Goal: Check status: Check status

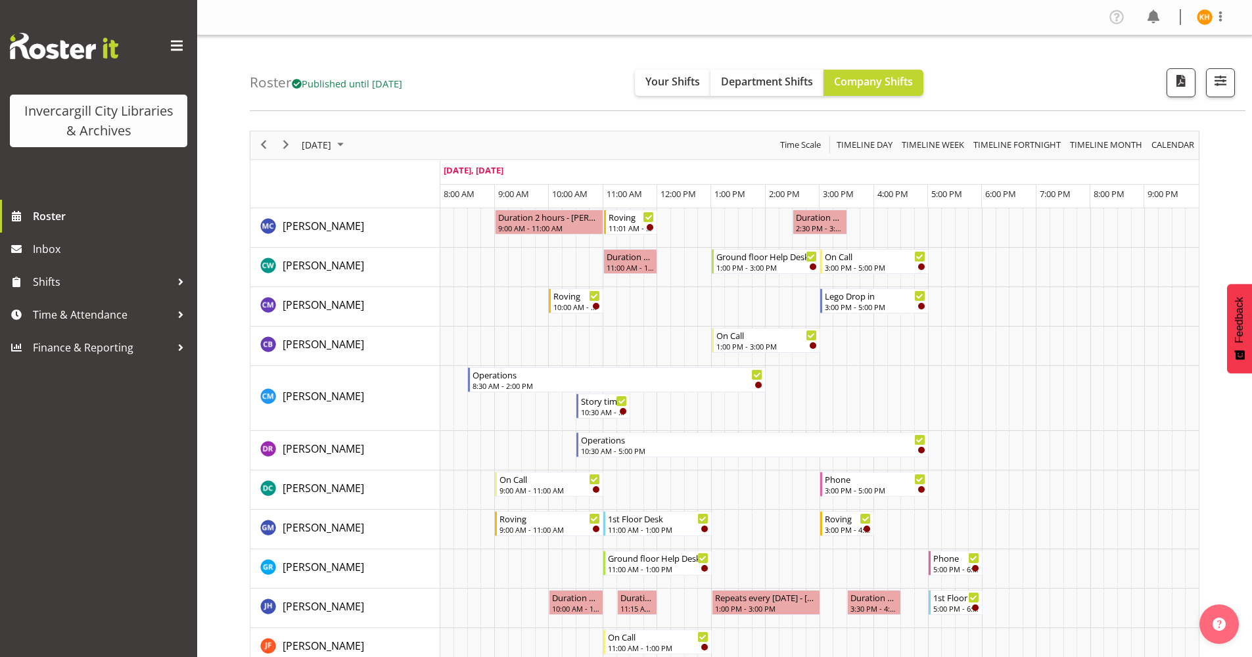
scroll to position [197, 0]
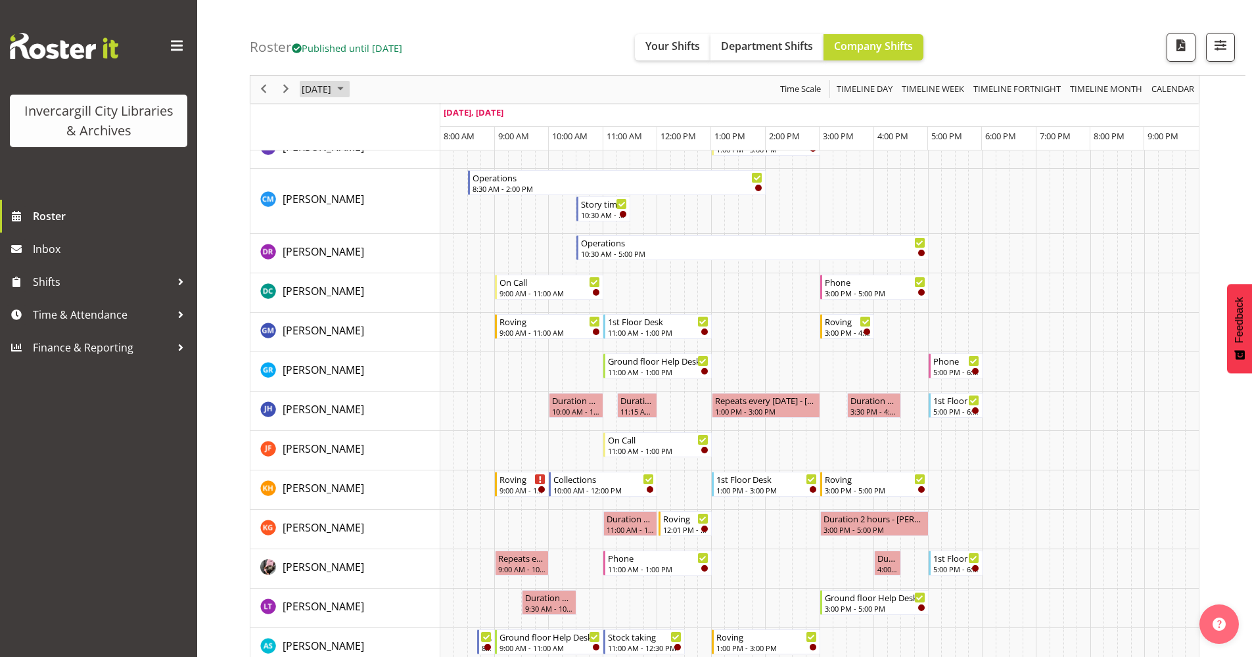
click at [348, 89] on span "October 2025" at bounding box center [341, 89] width 16 height 16
click at [398, 193] on span "9" at bounding box center [400, 190] width 20 height 20
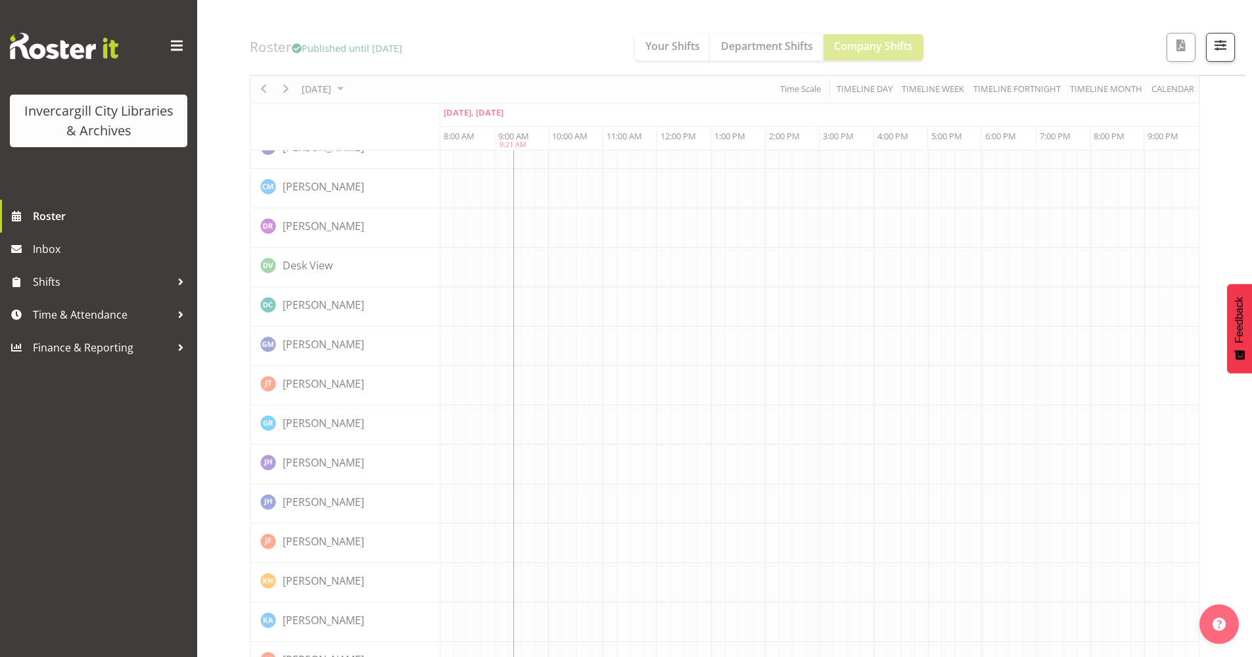
scroll to position [0, 0]
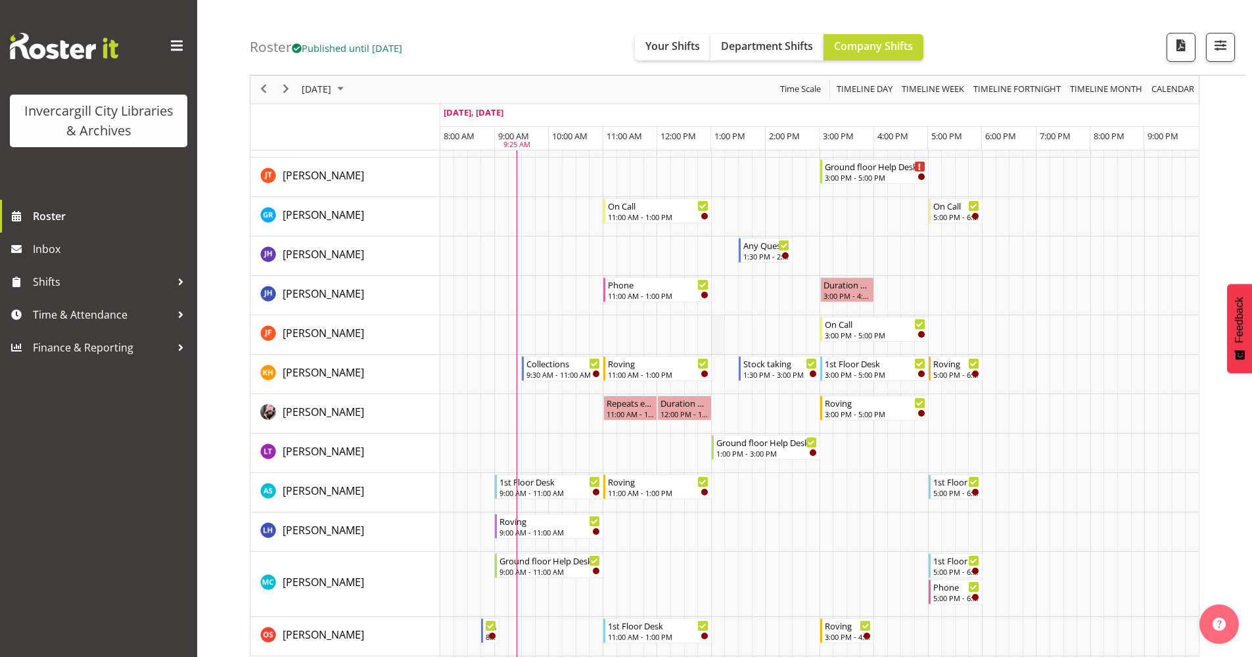
scroll to position [306, 0]
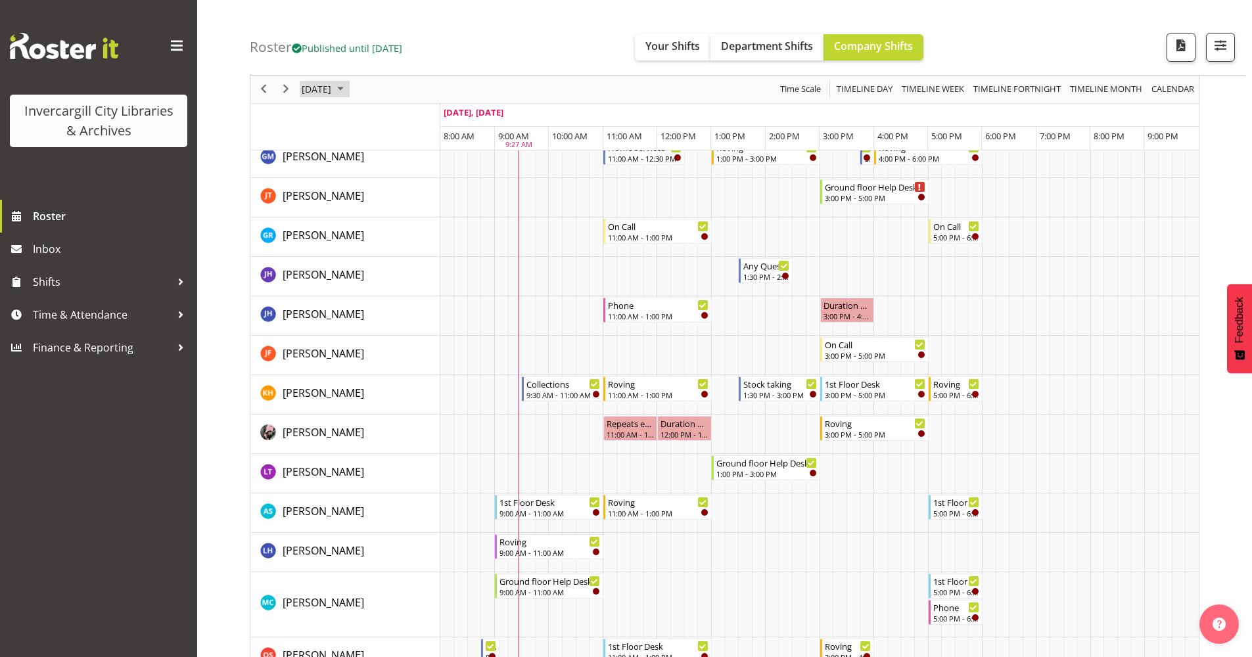
click at [333, 96] on span "[DATE]" at bounding box center [316, 89] width 32 height 16
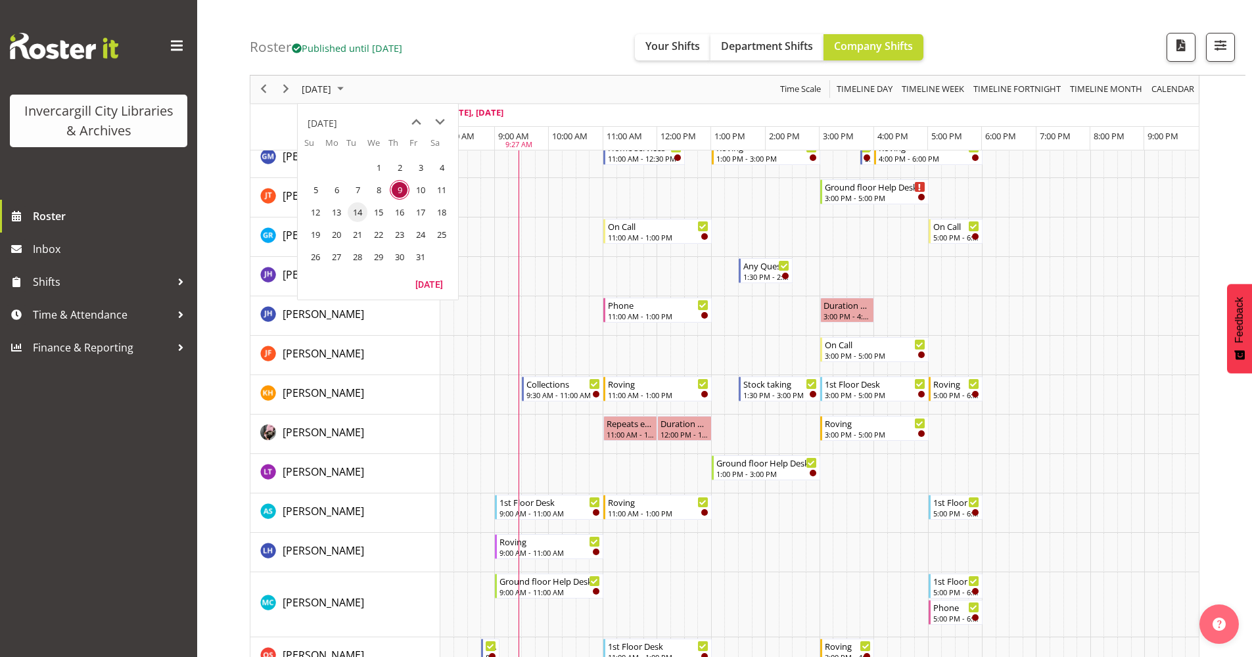
click at [350, 217] on span "14" at bounding box center [358, 212] width 20 height 20
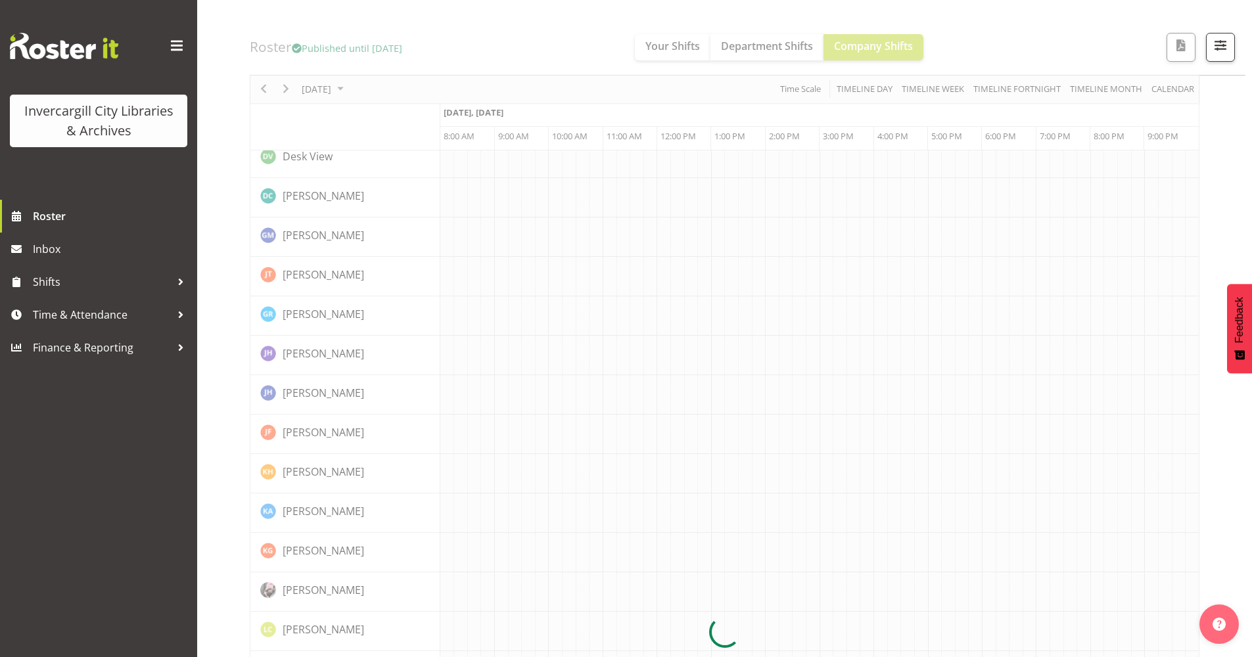
scroll to position [0, 0]
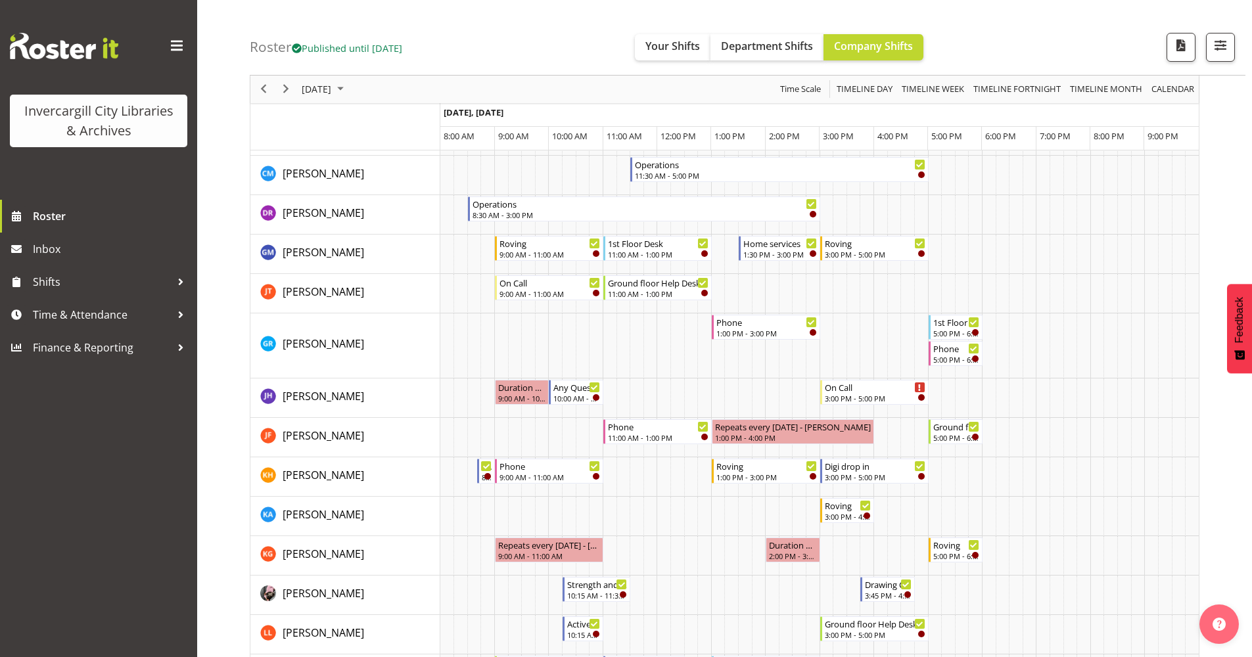
scroll to position [66, 0]
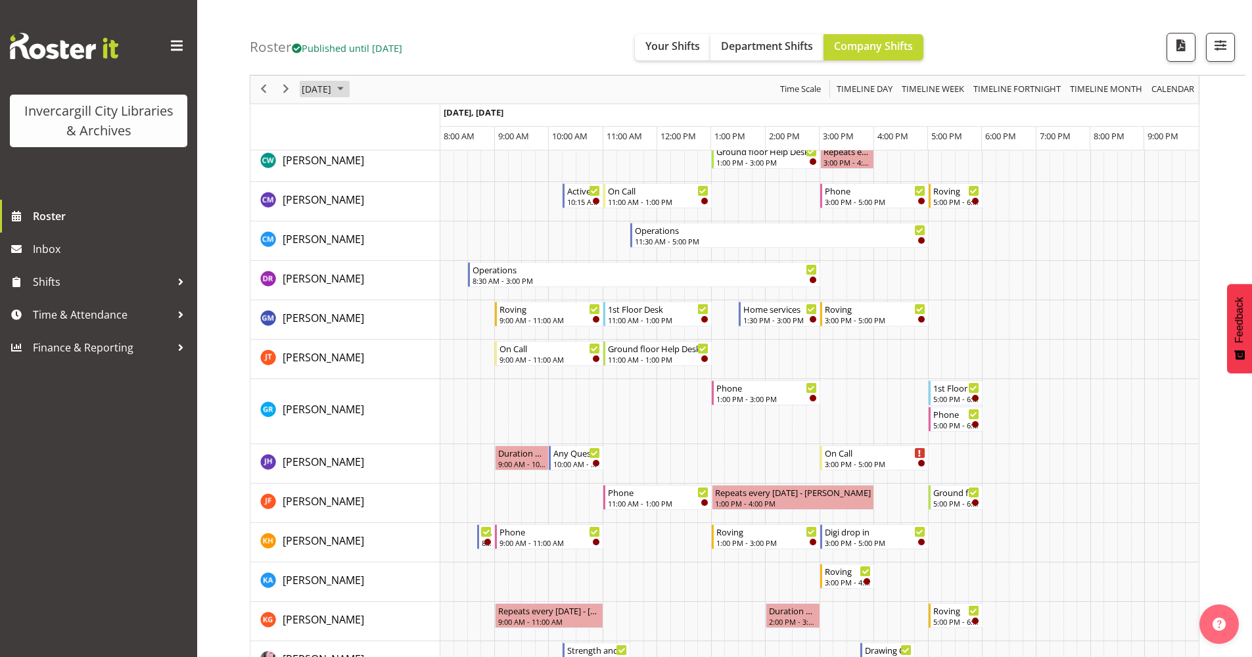
click at [333, 83] on span "[DATE]" at bounding box center [316, 89] width 32 height 16
click at [372, 208] on span "15" at bounding box center [379, 212] width 20 height 20
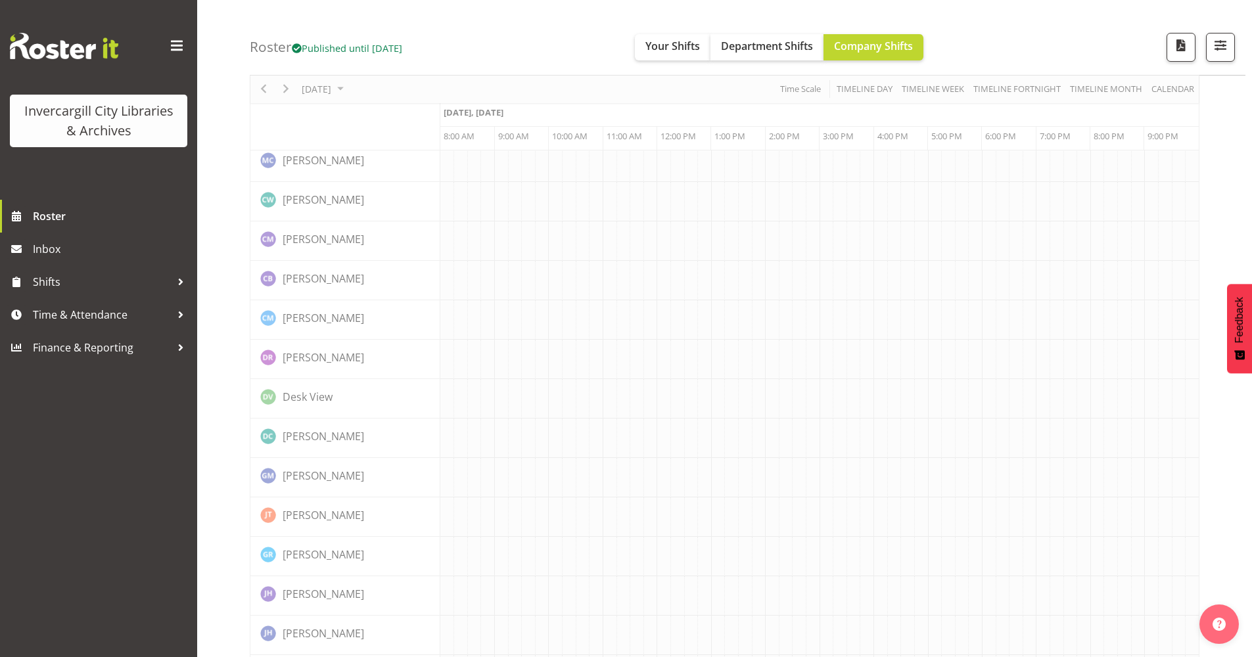
scroll to position [0, 0]
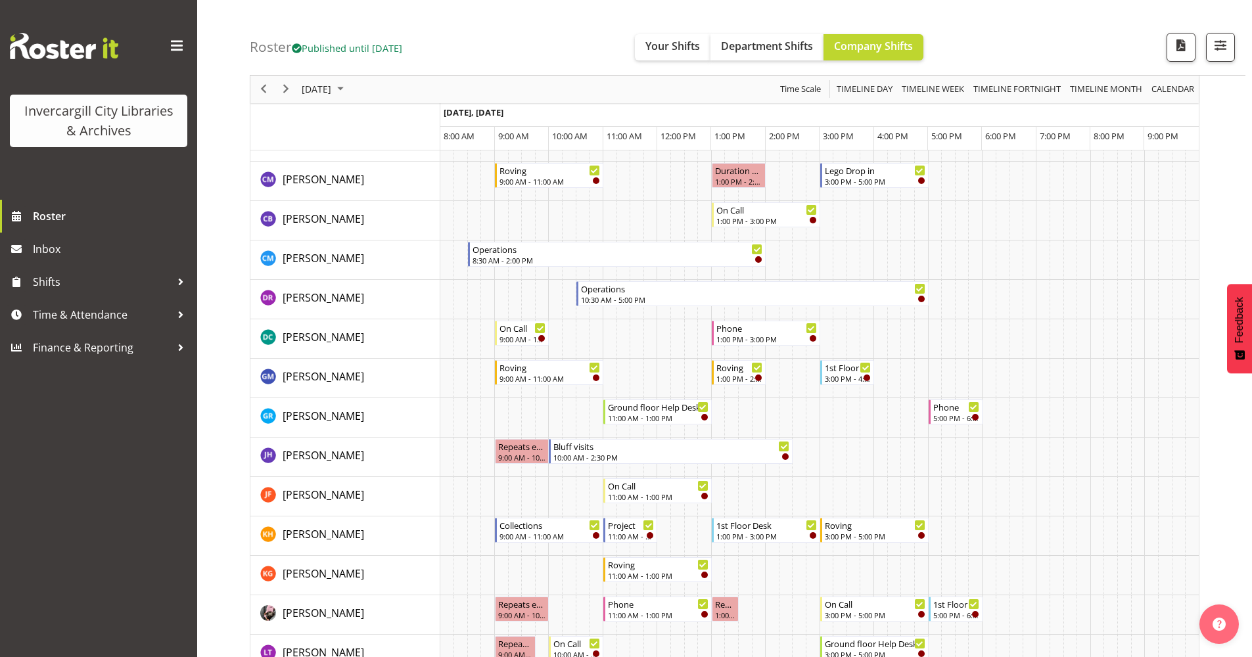
scroll to position [66, 0]
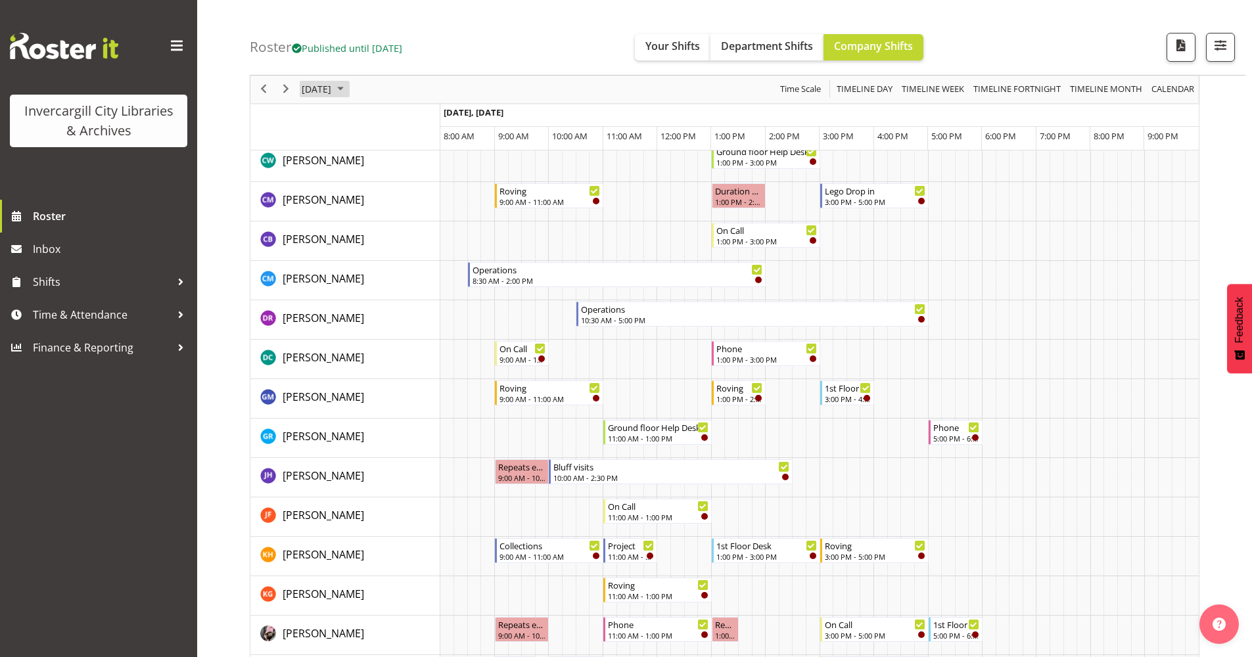
click at [348, 89] on span "October 2025" at bounding box center [341, 89] width 16 height 16
click at [356, 213] on span "14" at bounding box center [358, 212] width 20 height 20
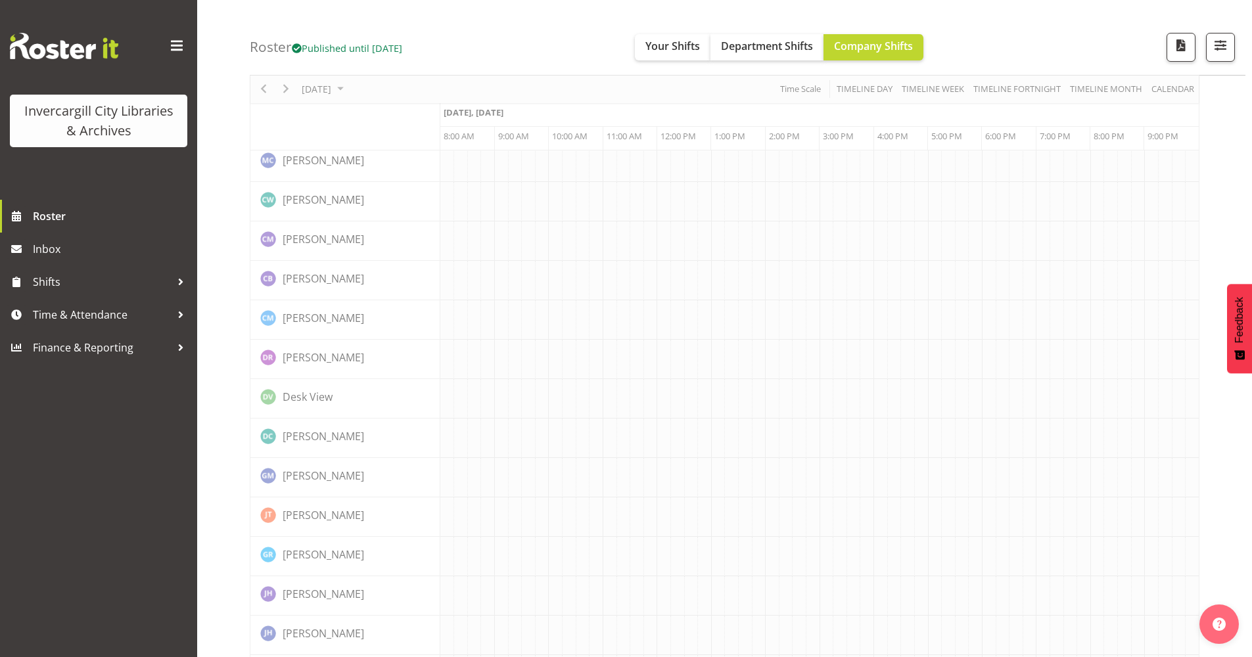
scroll to position [0, 0]
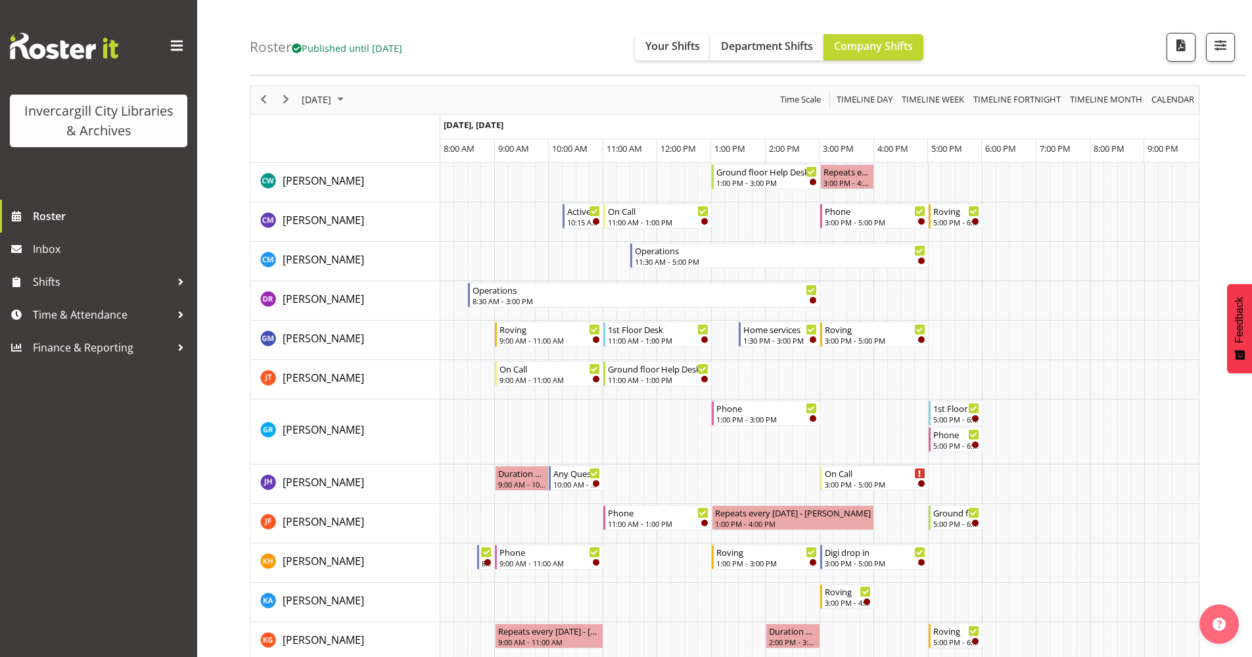
scroll to position [66, 0]
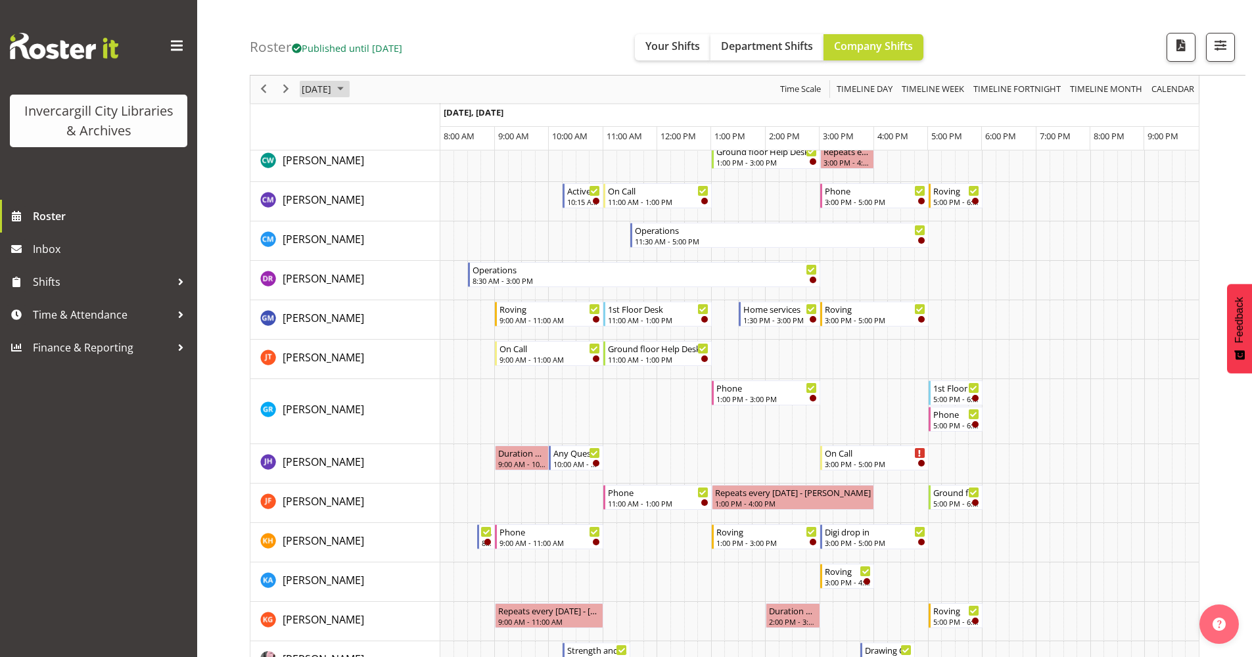
click at [348, 93] on span "October 2025" at bounding box center [341, 89] width 16 height 16
click at [400, 191] on span "9" at bounding box center [400, 190] width 20 height 20
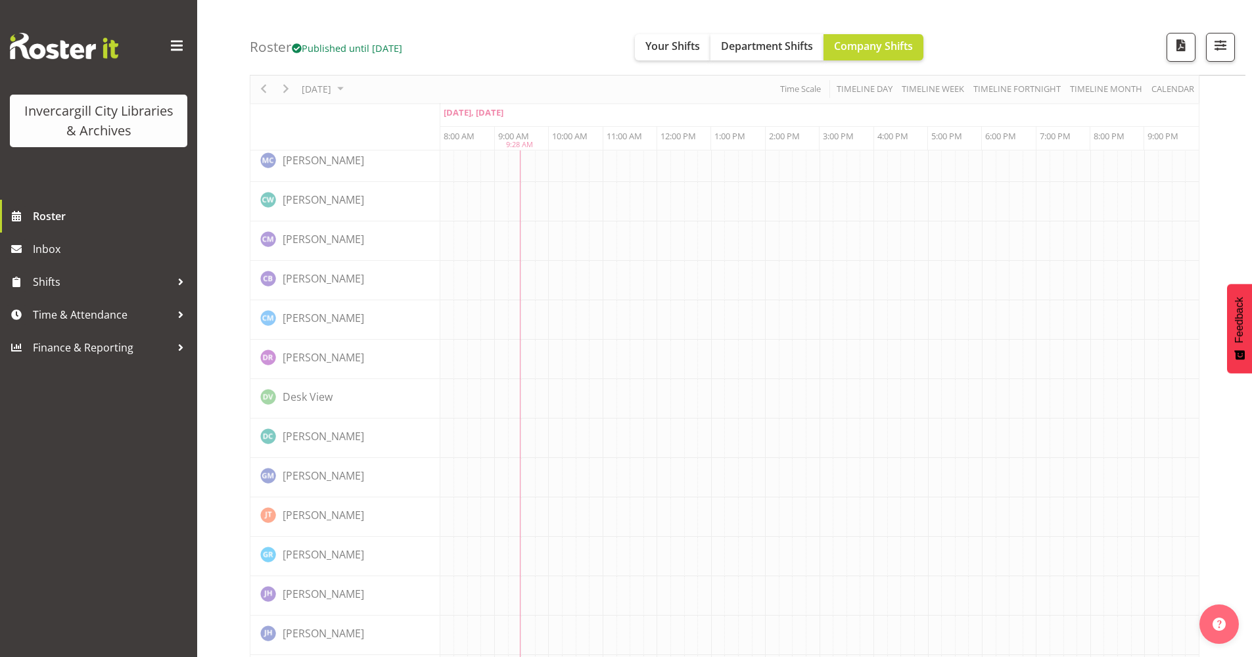
scroll to position [0, 0]
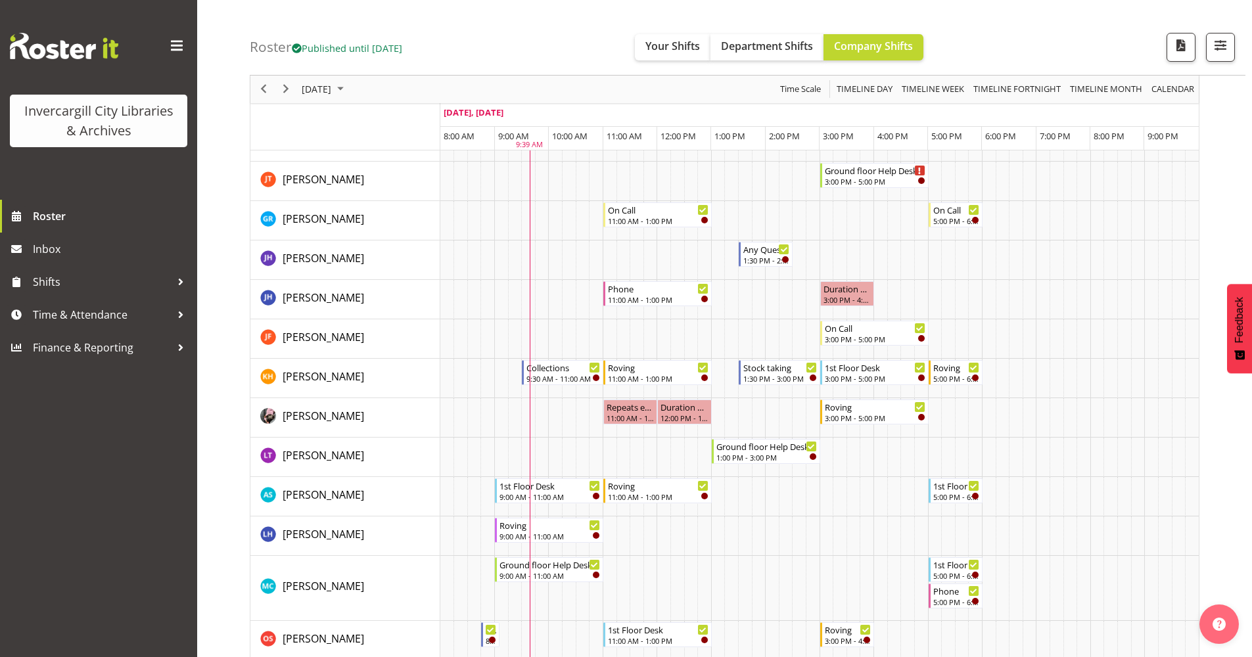
scroll to position [197, 0]
